Goal: Task Accomplishment & Management: Use online tool/utility

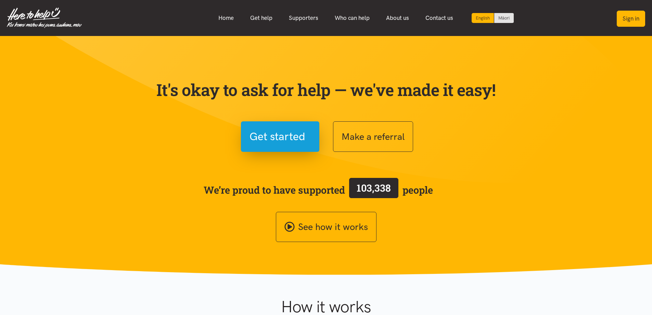
click at [635, 19] on button "Sign in" at bounding box center [631, 19] width 28 height 16
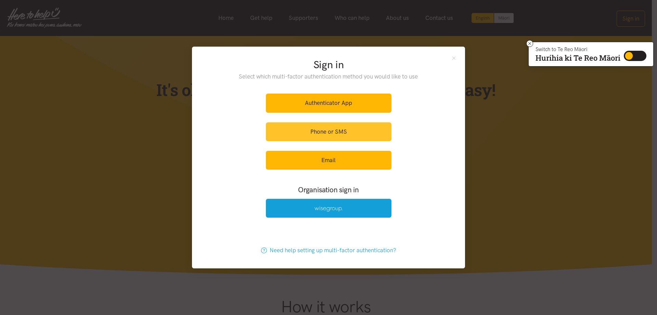
click at [346, 127] on link "Phone or SMS" at bounding box center [329, 131] width 126 height 19
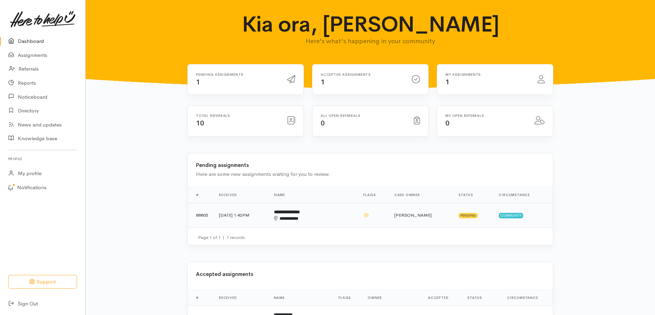
click at [311, 215] on td "**********" at bounding box center [312, 215] width 89 height 25
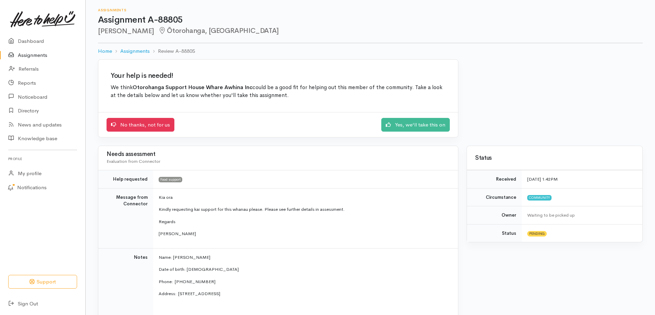
click at [415, 131] on div "No thanks, not for us Yes, we'll take this on" at bounding box center [277, 125] width 343 height 14
click at [413, 120] on link "Yes, we'll take this on" at bounding box center [415, 124] width 68 height 14
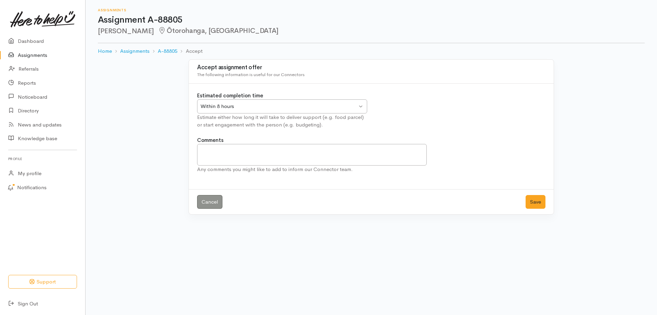
click at [364, 107] on div "Within 8 hours Within 8 hours" at bounding box center [282, 106] width 170 height 14
click at [536, 200] on button "Save" at bounding box center [536, 202] width 20 height 14
